Goal: Transaction & Acquisition: Obtain resource

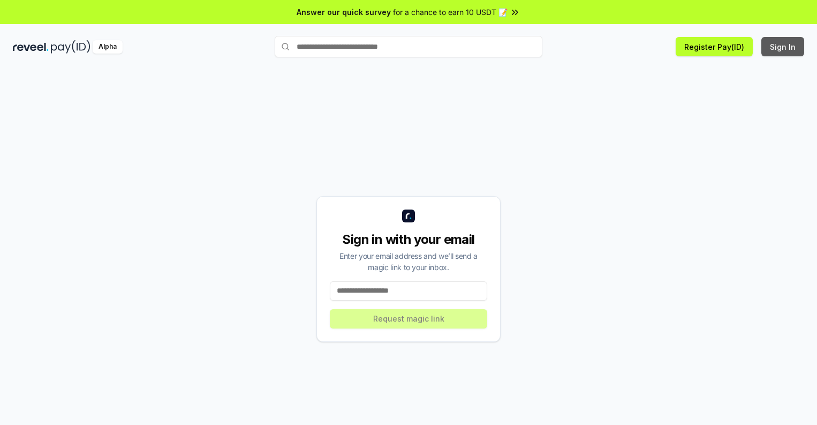
click at [783, 47] on button "Sign In" at bounding box center [782, 46] width 43 height 19
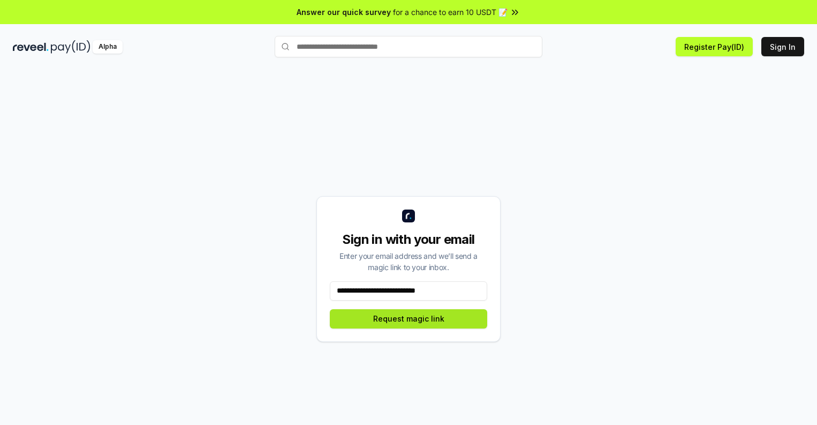
type input "**********"
click at [409, 318] on button "Request magic link" at bounding box center [408, 318] width 157 height 19
